Goal: Task Accomplishment & Management: Manage account settings

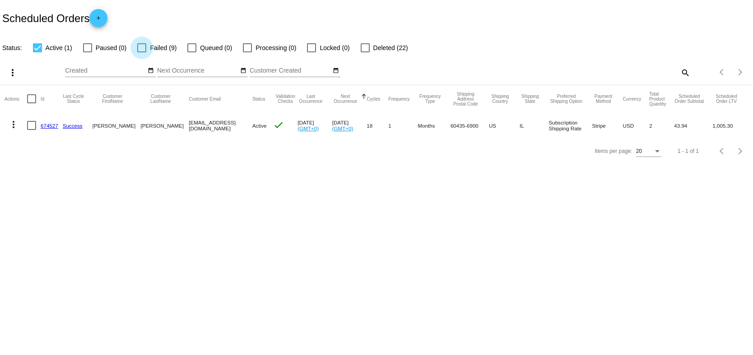
click at [157, 49] on span "Failed (9)" at bounding box center [163, 47] width 27 height 11
click at [142, 52] on input "Failed (9)" at bounding box center [141, 52] width 0 height 0
checkbox input "true"
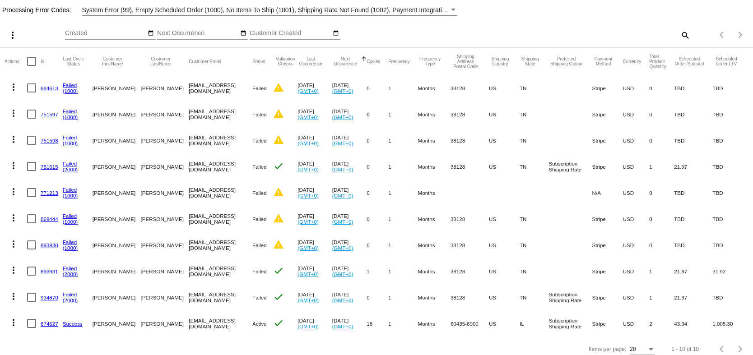
scroll to position [62, 0]
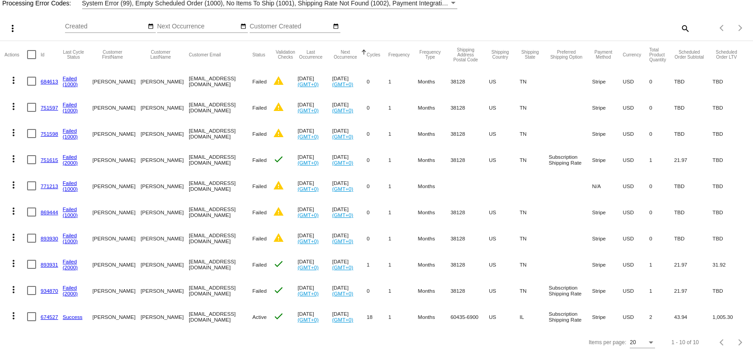
click at [51, 290] on link "934870" at bounding box center [50, 291] width 18 height 6
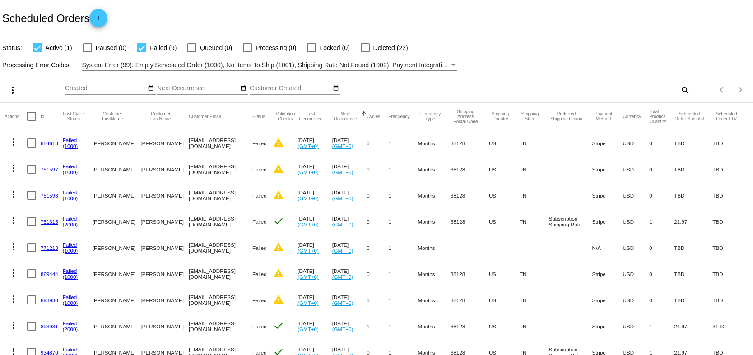
click at [32, 118] on div at bounding box center [31, 116] width 9 height 9
click at [32, 121] on input "checkbox" at bounding box center [31, 121] width 0 height 0
checkbox input "true"
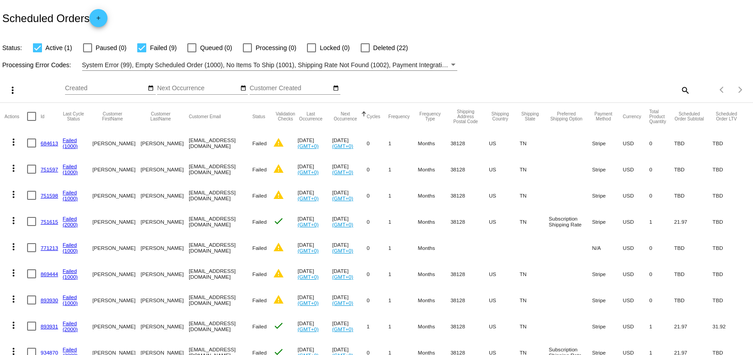
checkbox input "true"
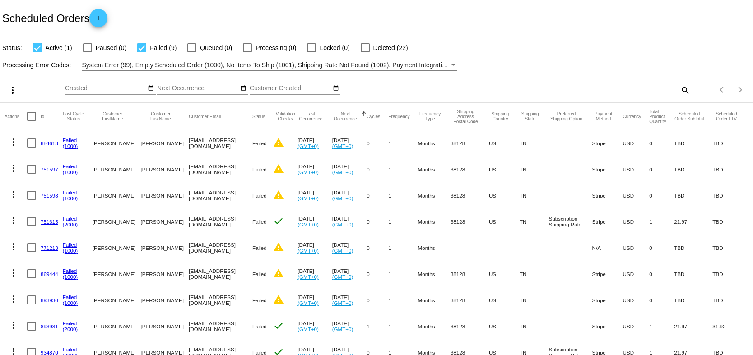
checkbox input "true"
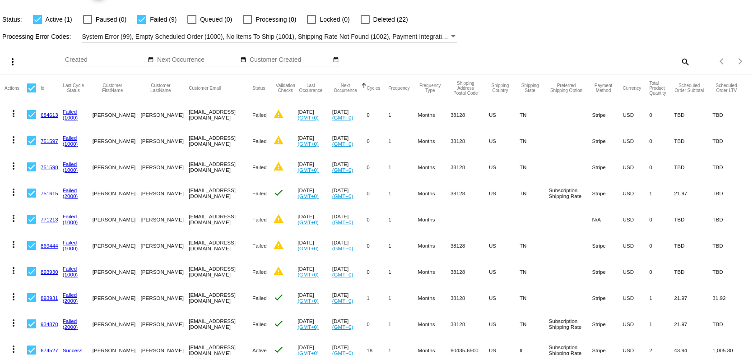
scroll to position [62, 0]
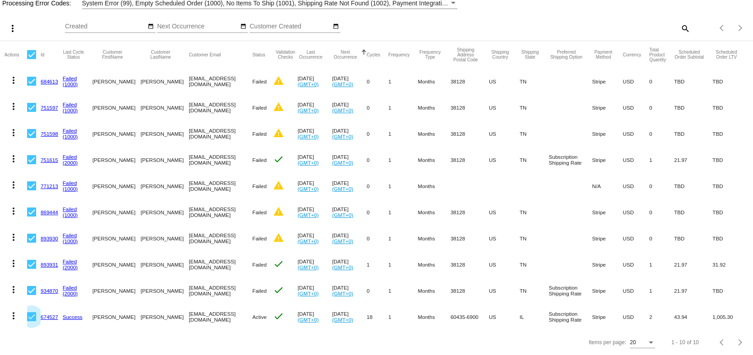
click at [31, 317] on div at bounding box center [31, 316] width 9 height 9
click at [31, 321] on input "checkbox" at bounding box center [31, 321] width 0 height 0
checkbox input "false"
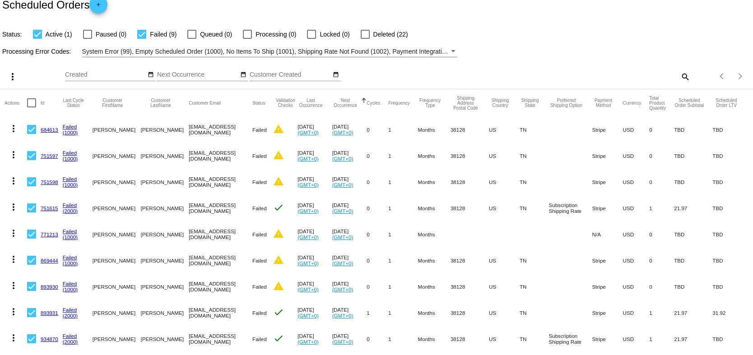
scroll to position [0, 0]
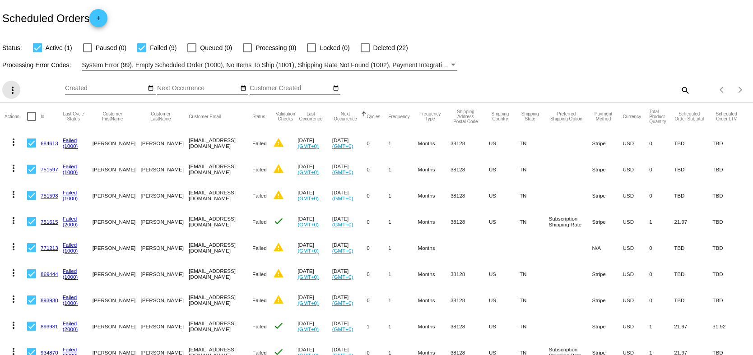
click at [13, 91] on mat-icon "more_vert" at bounding box center [12, 90] width 11 height 11
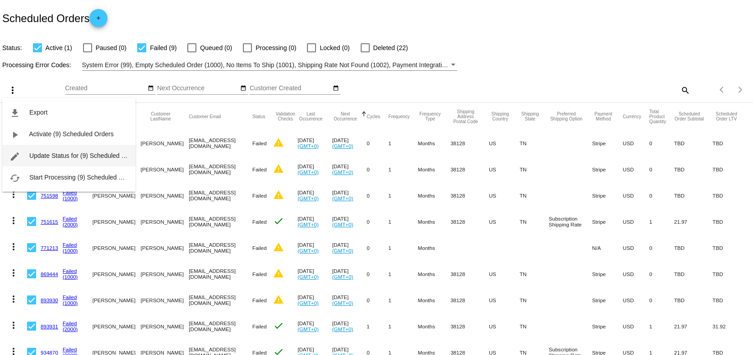
click at [56, 156] on span "Update Status for (9) Scheduled Orders" at bounding box center [84, 155] width 111 height 7
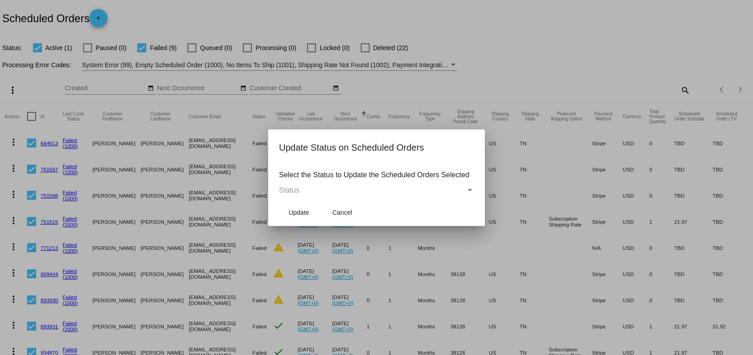
click at [470, 190] on div "Status" at bounding box center [469, 190] width 5 height 2
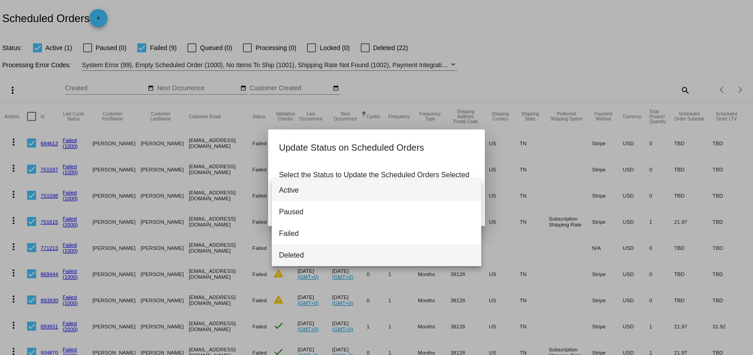
click at [285, 255] on span "Deleted" at bounding box center [376, 256] width 195 height 22
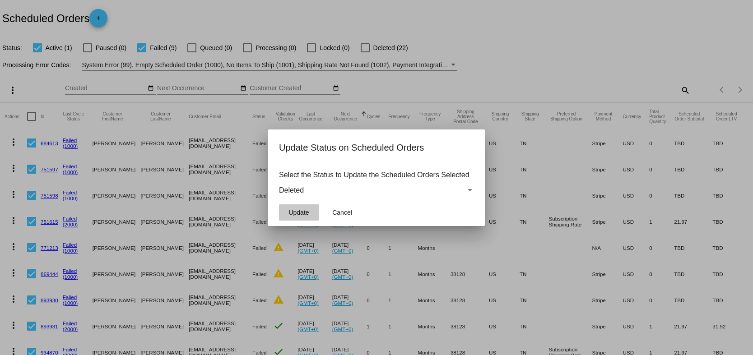
click at [296, 212] on span "Update" at bounding box center [298, 212] width 20 height 7
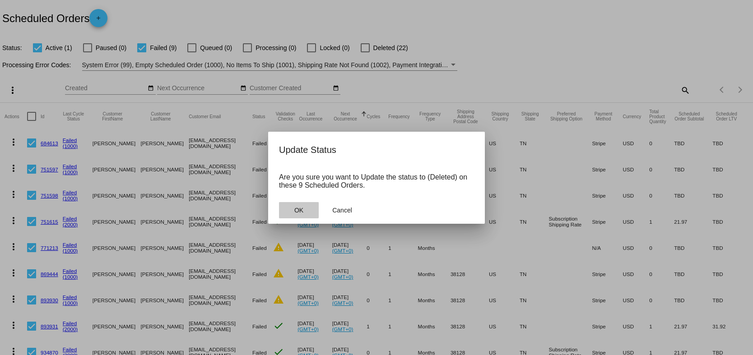
click at [297, 210] on span "OK" at bounding box center [298, 210] width 9 height 7
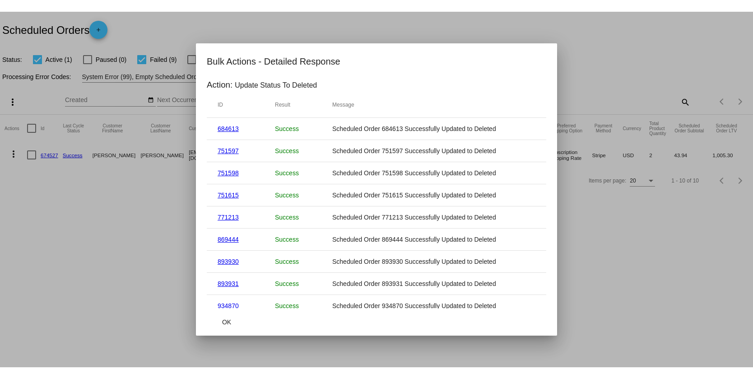
scroll to position [8, 0]
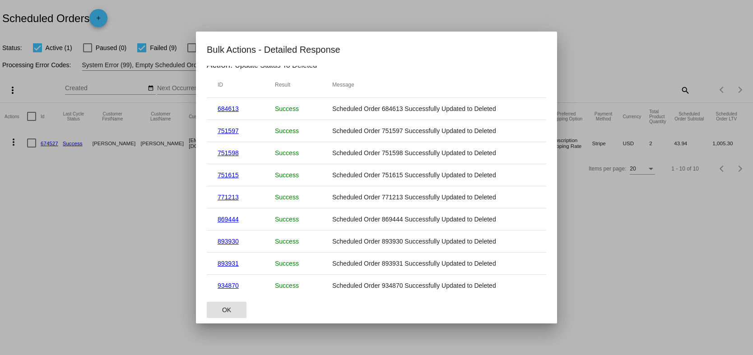
click at [226, 311] on span "OK" at bounding box center [226, 309] width 9 height 7
